Goal: Navigation & Orientation: Go to known website

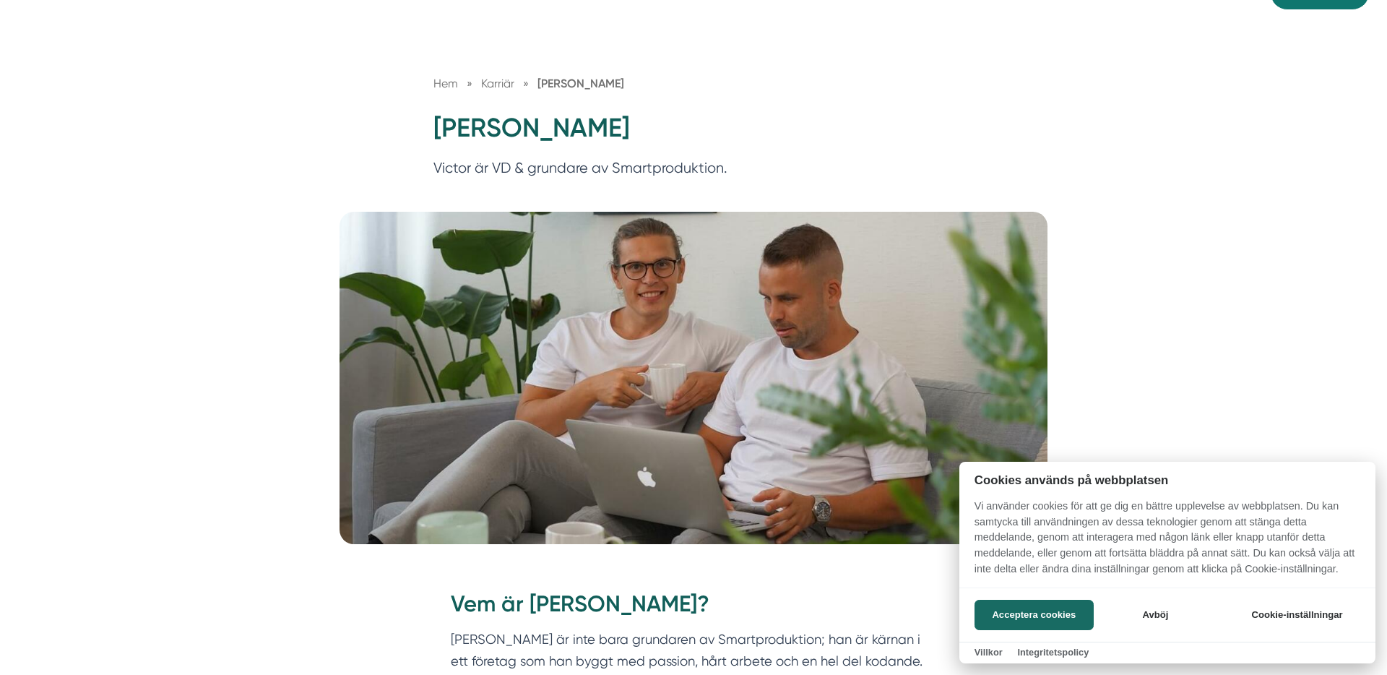
click at [441, 85] on div at bounding box center [693, 337] width 1387 height 675
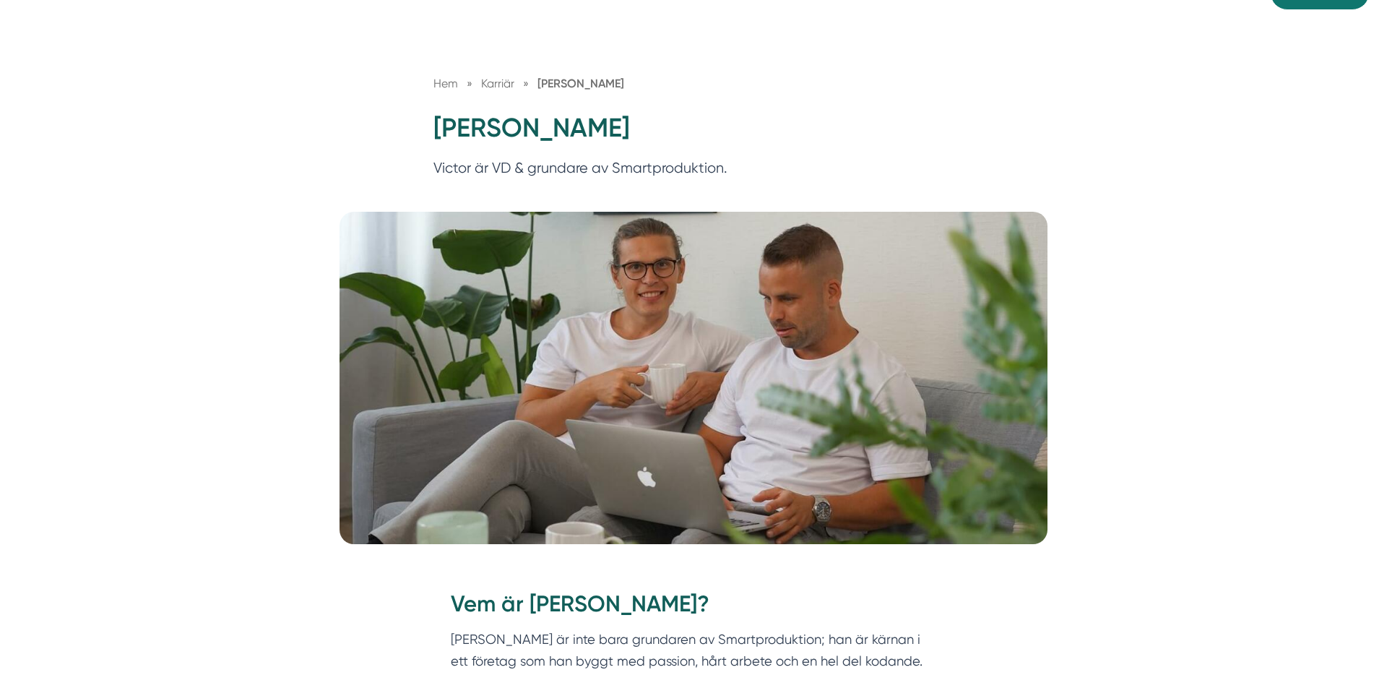
click at [444, 82] on span "Hem" at bounding box center [446, 84] width 25 height 14
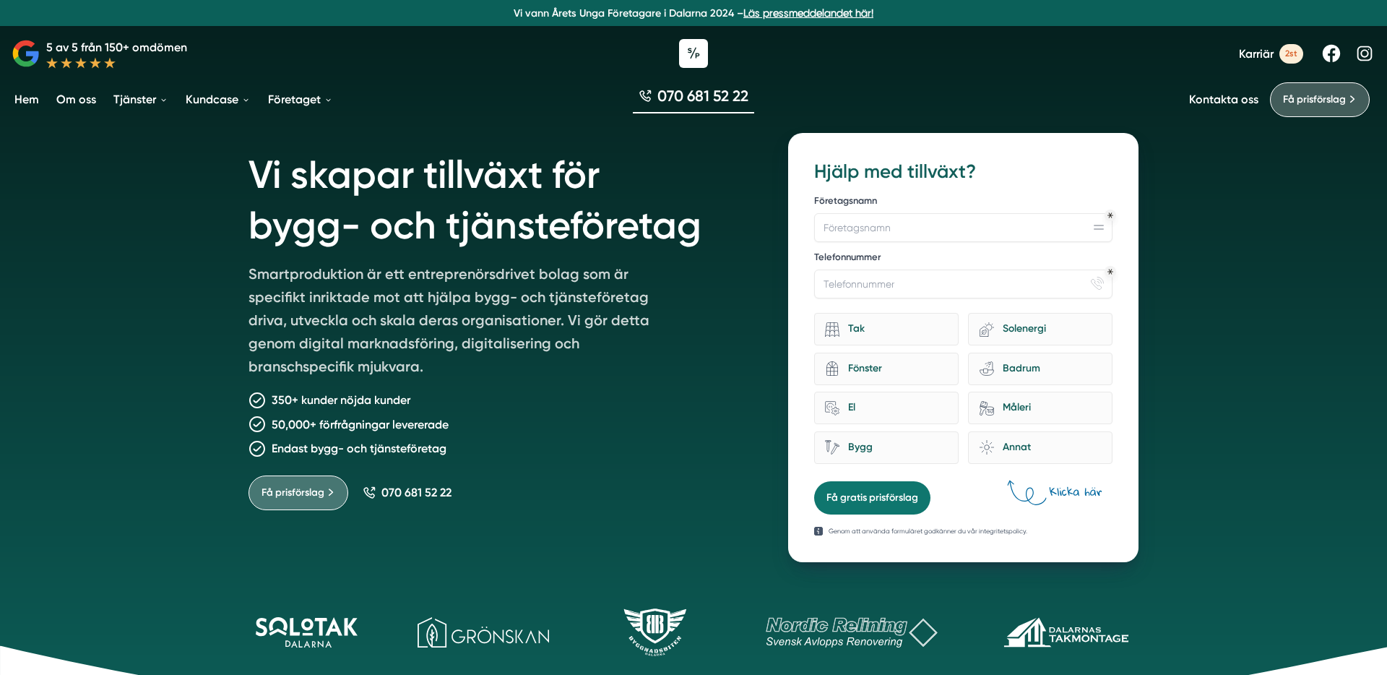
click at [646, 219] on h1 "Vi skapar tillväxt för bygg- och tjänsteföretag" at bounding box center [501, 197] width 505 height 129
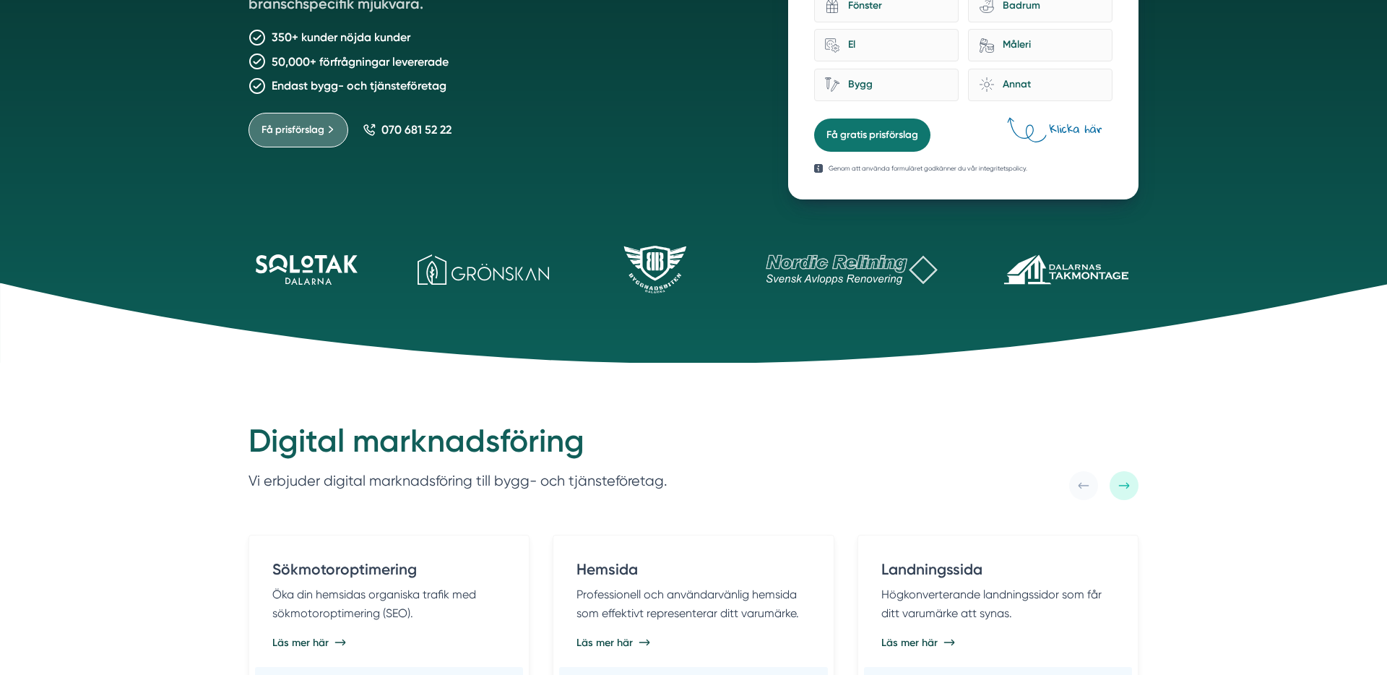
scroll to position [624, 0]
